Goal: Task Accomplishment & Management: Use online tool/utility

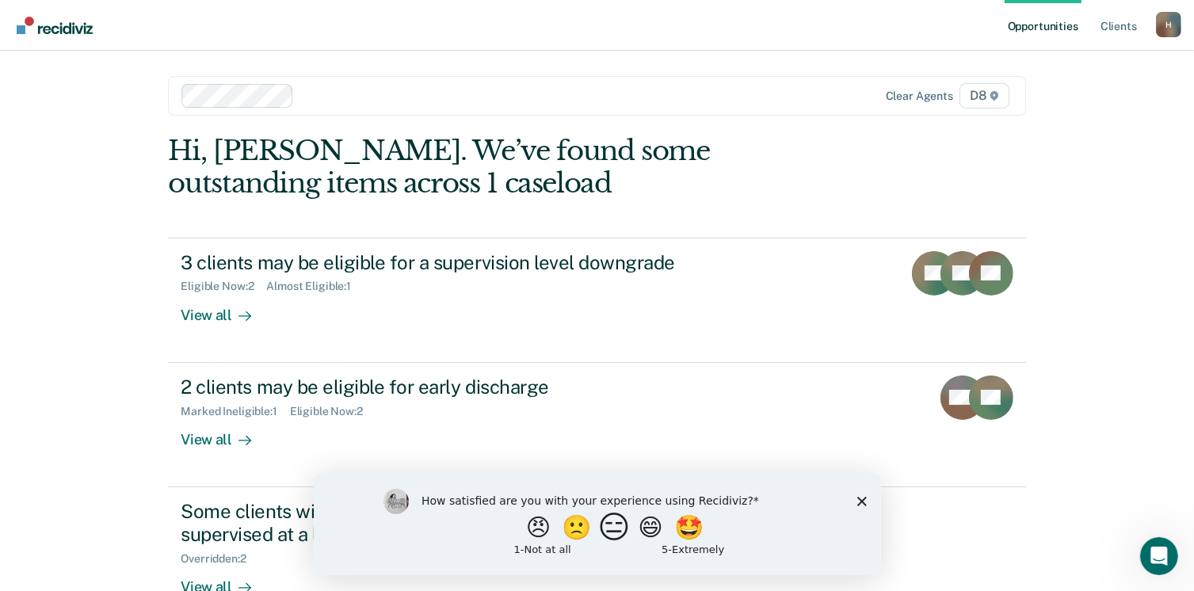
click at [610, 532] on button "😑" at bounding box center [616, 527] width 37 height 32
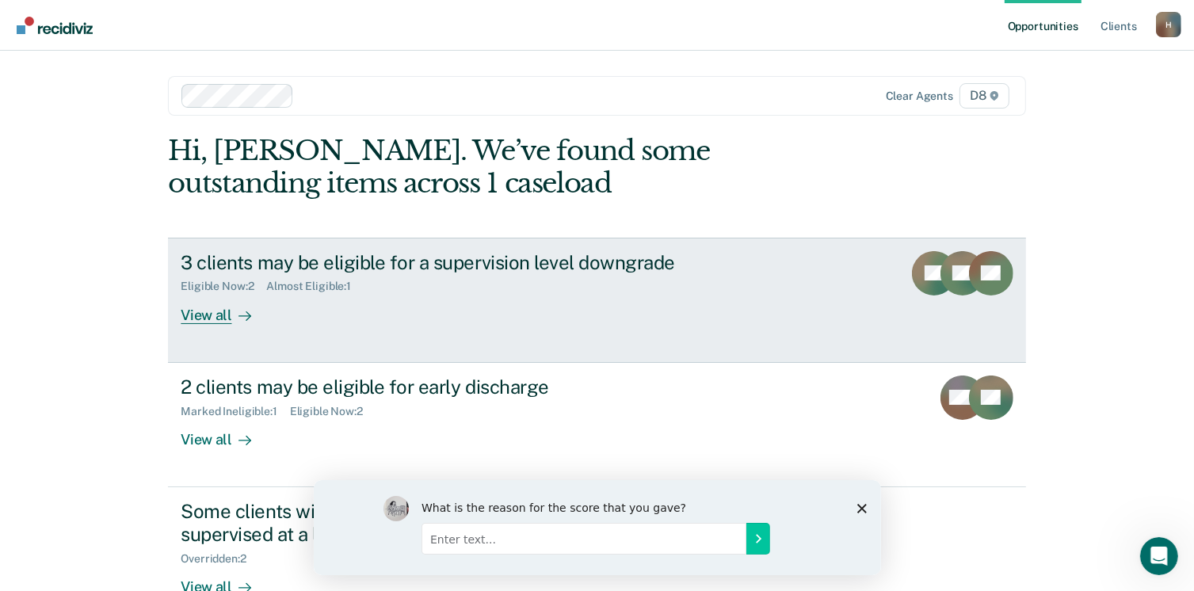
click at [212, 318] on div "View all" at bounding box center [225, 308] width 89 height 31
